Goal: Navigation & Orientation: Find specific page/section

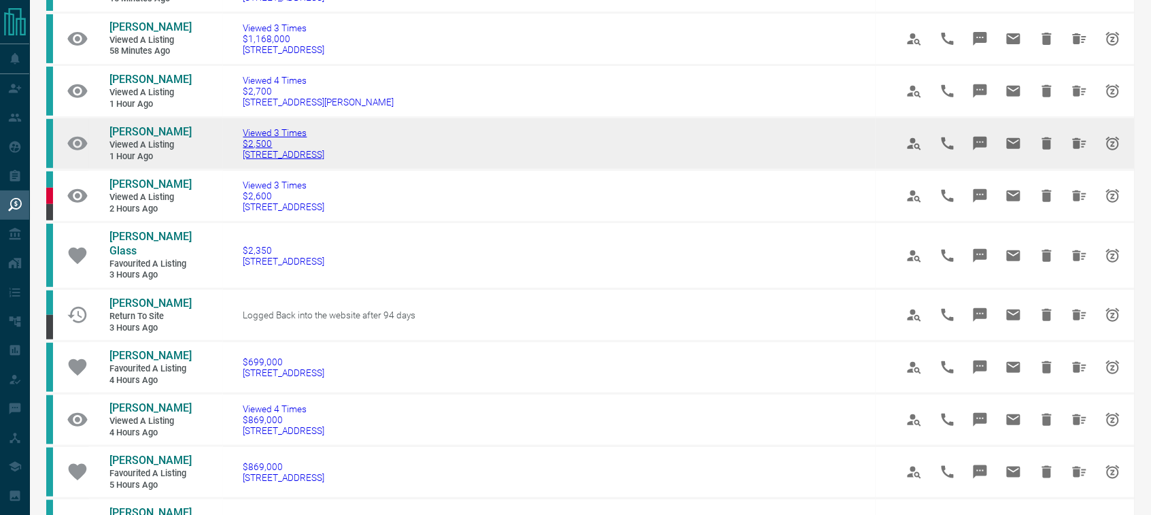
scroll to position [170, 0]
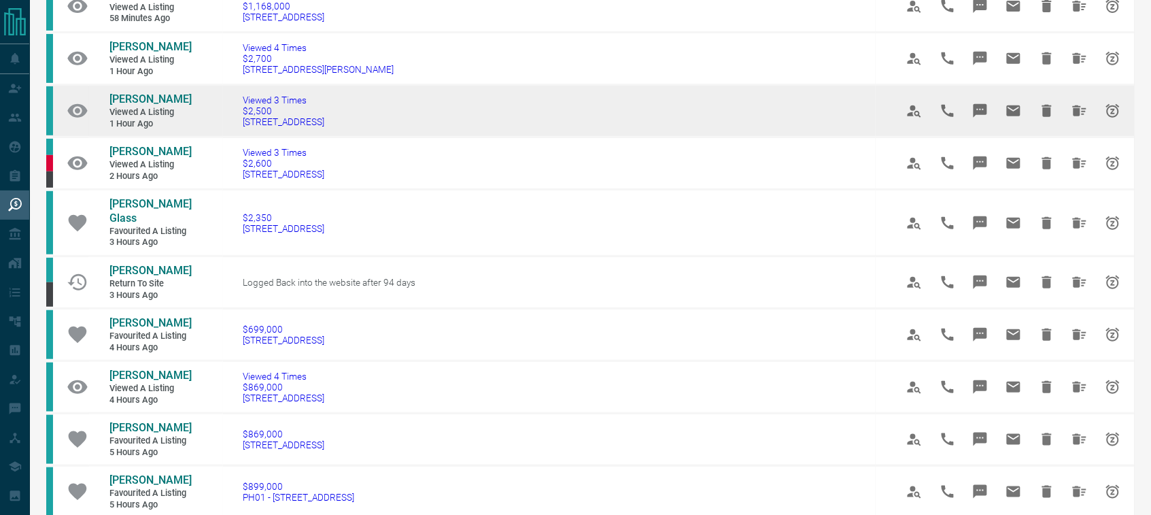
drag, startPoint x: 368, startPoint y: 121, endPoint x: 231, endPoint y: 133, distance: 137.2
click at [231, 133] on td "Viewed 3 Times $2,500 [STREET_ADDRESS]" at bounding box center [549, 111] width 653 height 52
click at [152, 97] on span "[PERSON_NAME]" at bounding box center [150, 98] width 82 height 13
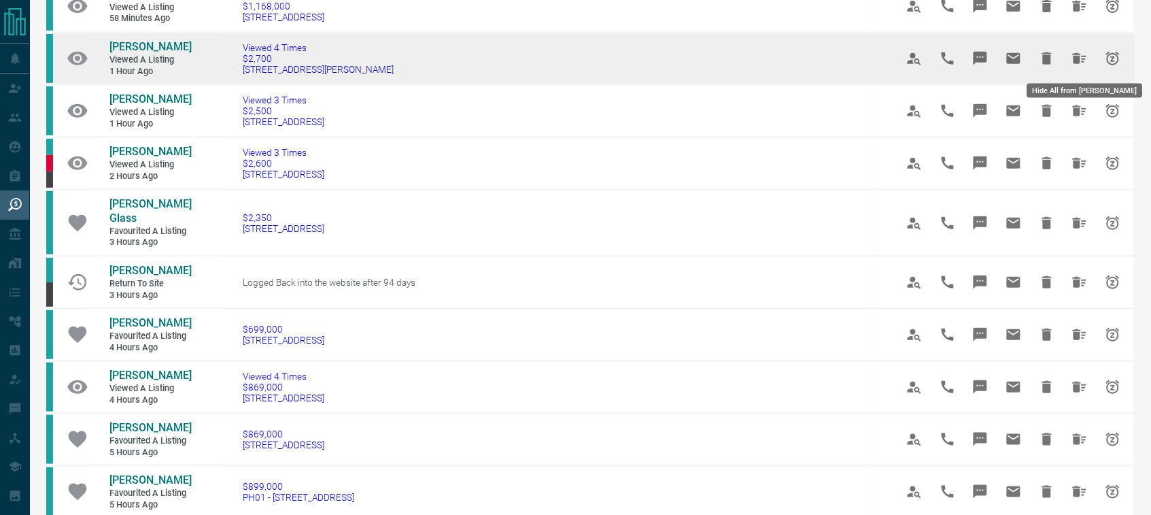
click at [1072, 62] on icon "Hide All from Brian Deganis" at bounding box center [1080, 58] width 16 height 16
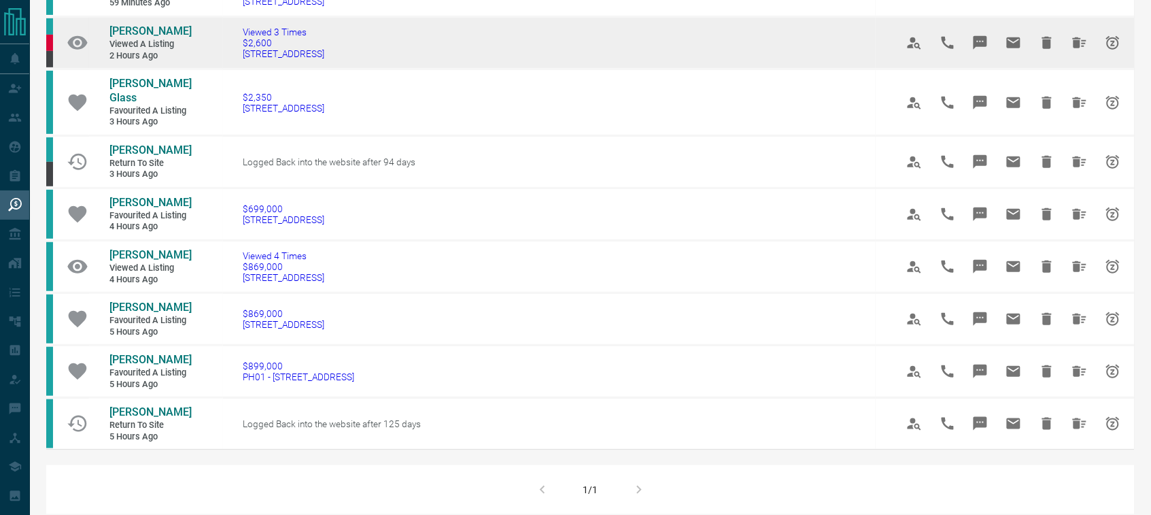
scroll to position [191, 0]
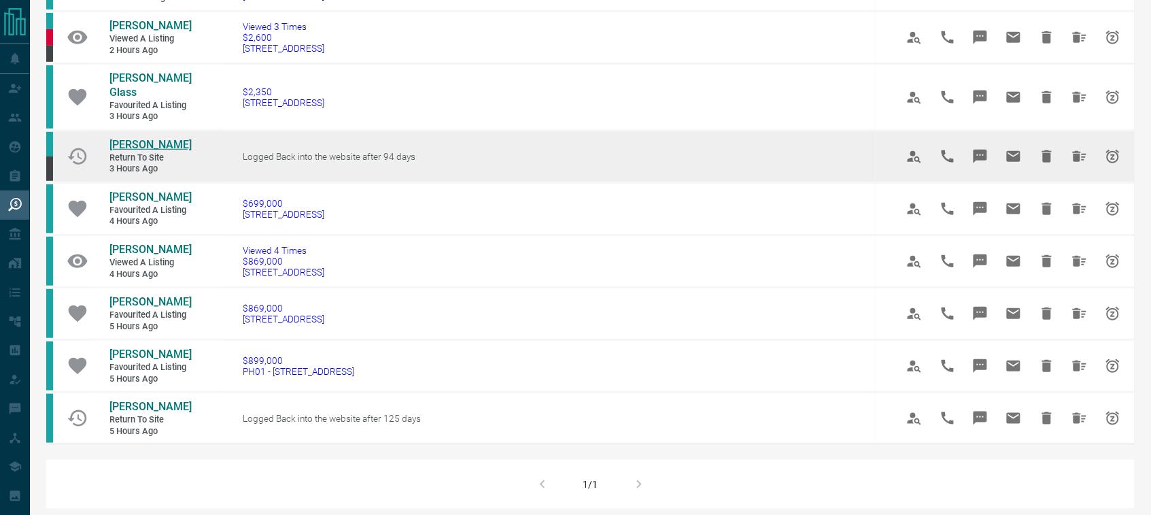
click at [141, 140] on span "[PERSON_NAME]" at bounding box center [150, 144] width 82 height 13
click at [1072, 148] on icon "Hide All from Elizaveta Anisimova" at bounding box center [1080, 156] width 16 height 16
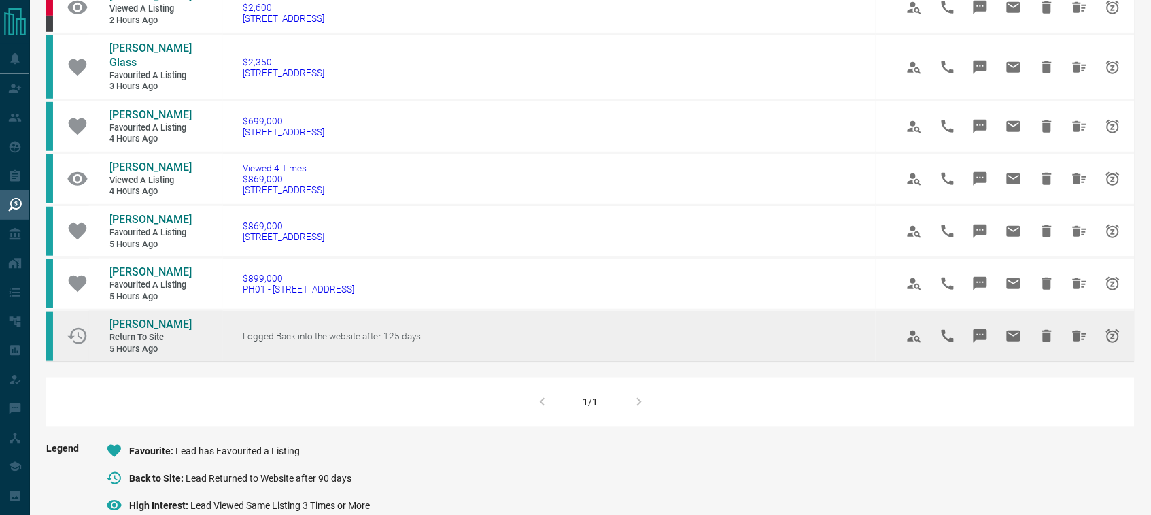
scroll to position [255, 0]
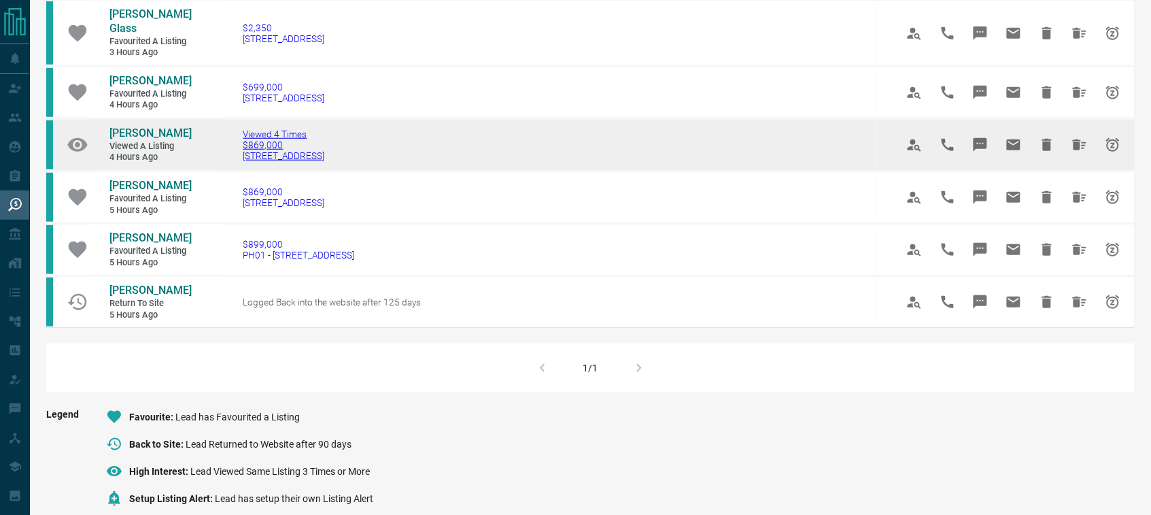
drag, startPoint x: 337, startPoint y: 141, endPoint x: 224, endPoint y: 141, distance: 112.2
click at [224, 141] on td "Viewed 4 Times $869,000 [STREET_ADDRESS]" at bounding box center [549, 145] width 653 height 52
copy span "[STREET_ADDRESS]"
click at [138, 126] on span "[PERSON_NAME]" at bounding box center [150, 132] width 82 height 13
click at [158, 126] on span "[PERSON_NAME]" at bounding box center [150, 132] width 82 height 13
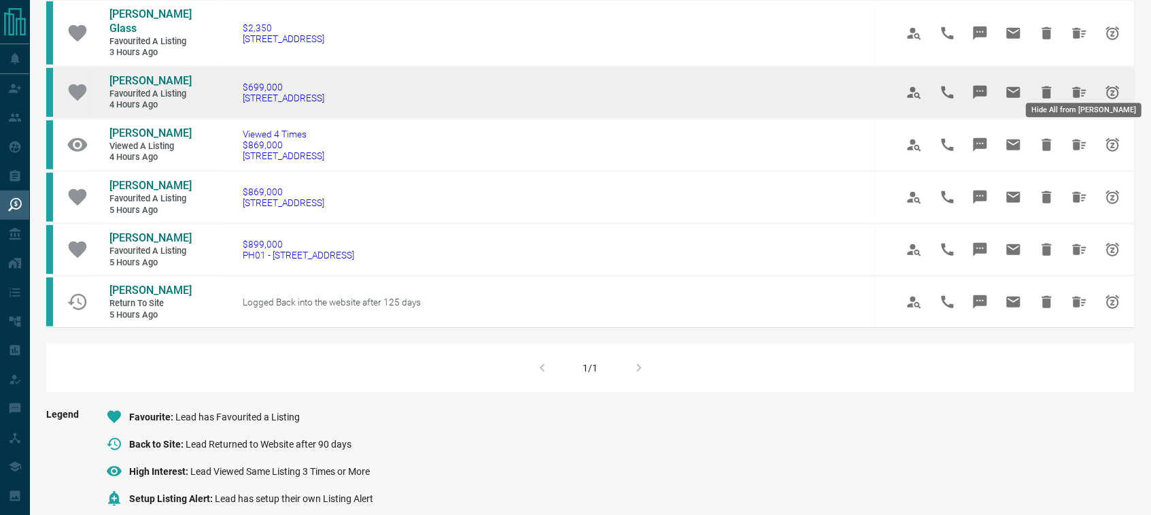
click at [1073, 84] on icon "Hide All from Chintan Shah" at bounding box center [1080, 92] width 16 height 16
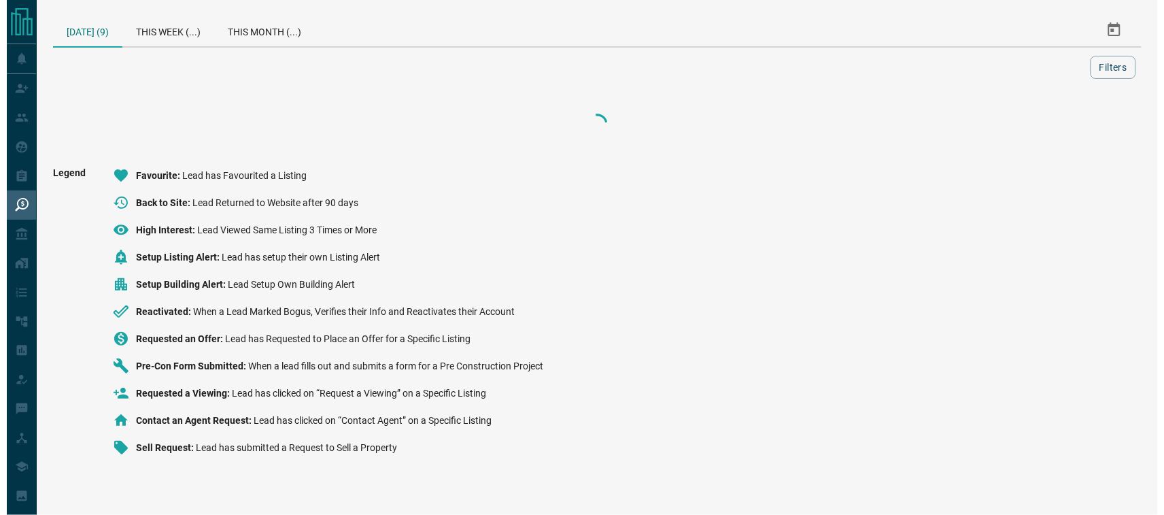
scroll to position [0, 0]
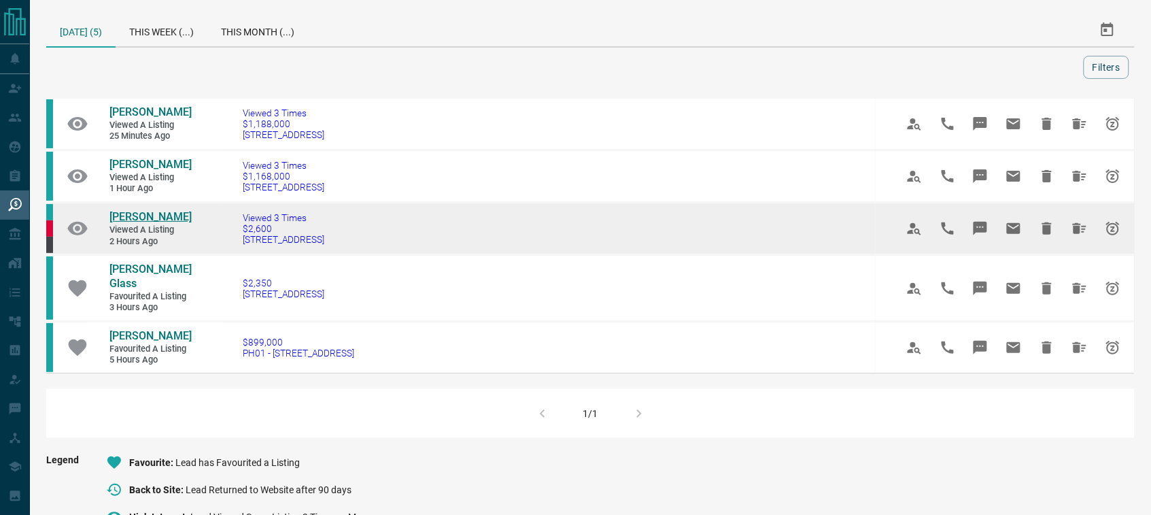
click at [153, 218] on span "[PERSON_NAME]" at bounding box center [150, 216] width 82 height 13
drag, startPoint x: 347, startPoint y: 245, endPoint x: 213, endPoint y: 247, distance: 134.6
click at [223, 247] on td "Viewed 3 Times $2,600 [STREET_ADDRESS]" at bounding box center [549, 229] width 653 height 52
copy span "[STREET_ADDRESS]"
click at [169, 218] on span "[PERSON_NAME]" at bounding box center [150, 216] width 82 height 13
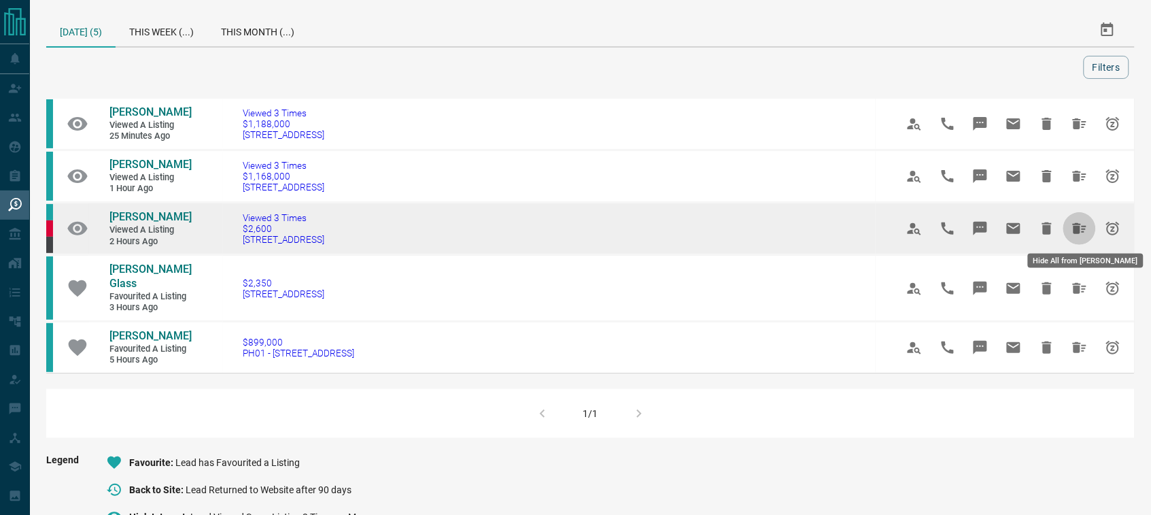
click at [1076, 222] on icon "Hide All from Carrie Pereir" at bounding box center [1080, 228] width 16 height 16
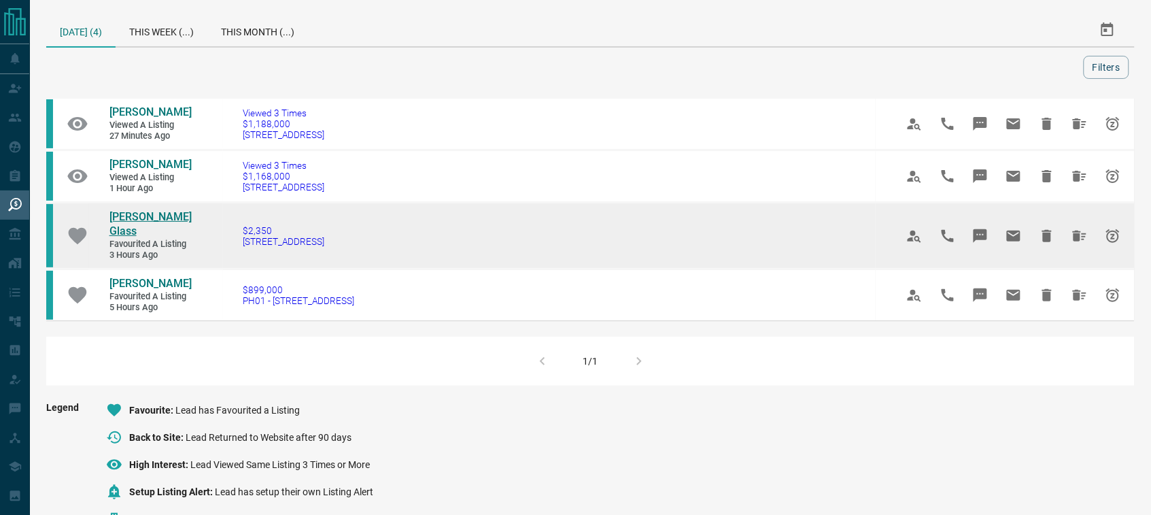
click at [157, 220] on span "[PERSON_NAME] Glass" at bounding box center [150, 223] width 82 height 27
click at [1072, 228] on icon "Hide All from Redd Glass" at bounding box center [1080, 236] width 16 height 16
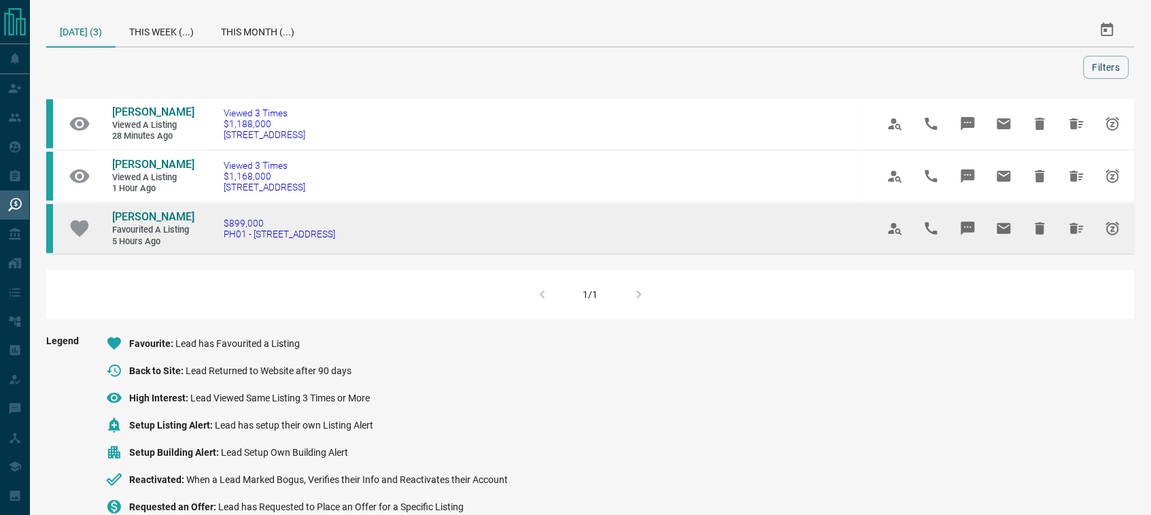
drag, startPoint x: 335, startPoint y: 245, endPoint x: 221, endPoint y: 243, distance: 114.3
click at [221, 243] on td "$899,000 PH01 - [STREET_ADDRESS]" at bounding box center [529, 229] width 653 height 52
click at [171, 216] on span "[PERSON_NAME]" at bounding box center [153, 216] width 82 height 13
click at [1074, 235] on icon "Hide All from Leticia Nicolino" at bounding box center [1077, 228] width 16 height 16
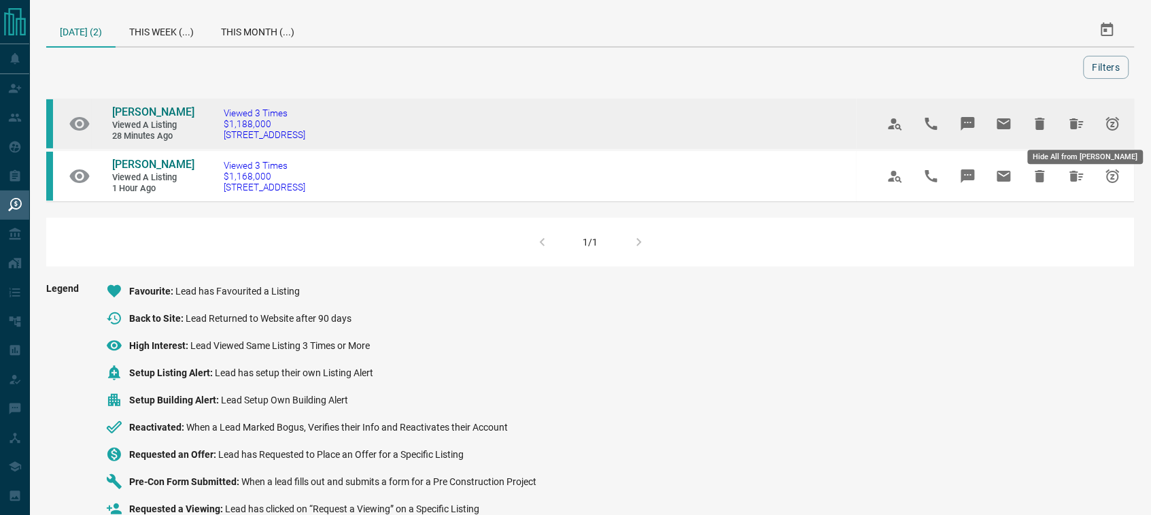
click at [1070, 126] on icon "Hide All from Mike Sexton" at bounding box center [1077, 124] width 16 height 16
